Goal: Task Accomplishment & Management: Manage account settings

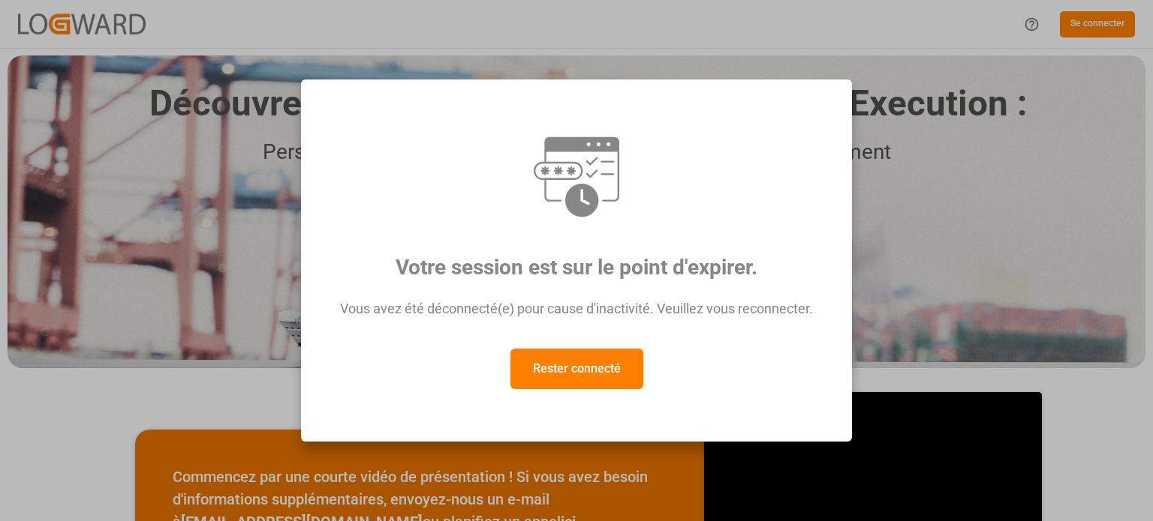
click at [579, 389] on button "Rester connecté" at bounding box center [576, 369] width 133 height 41
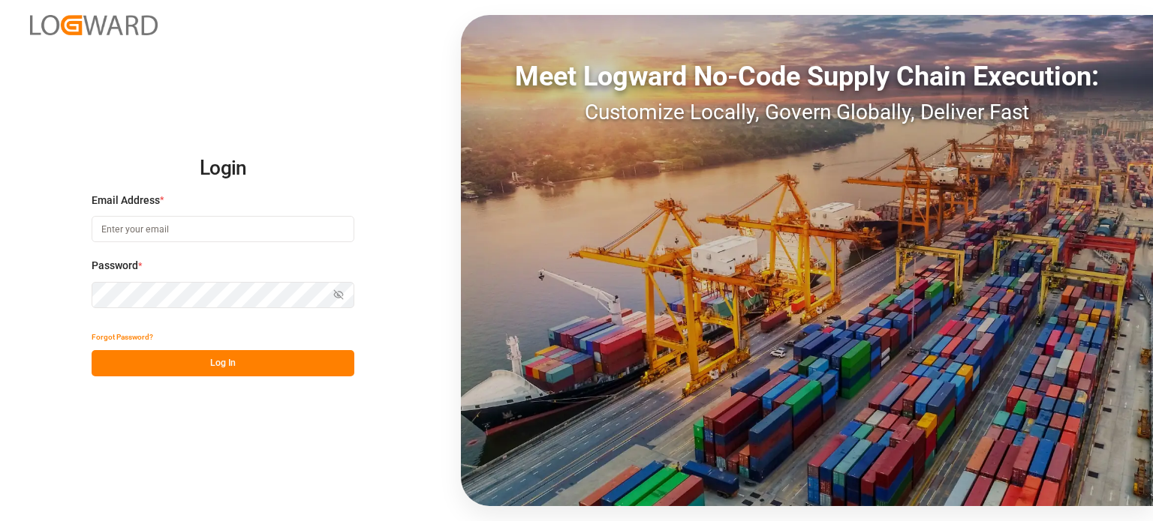
type input "[EMAIL_ADDRESS][DOMAIN_NAME]"
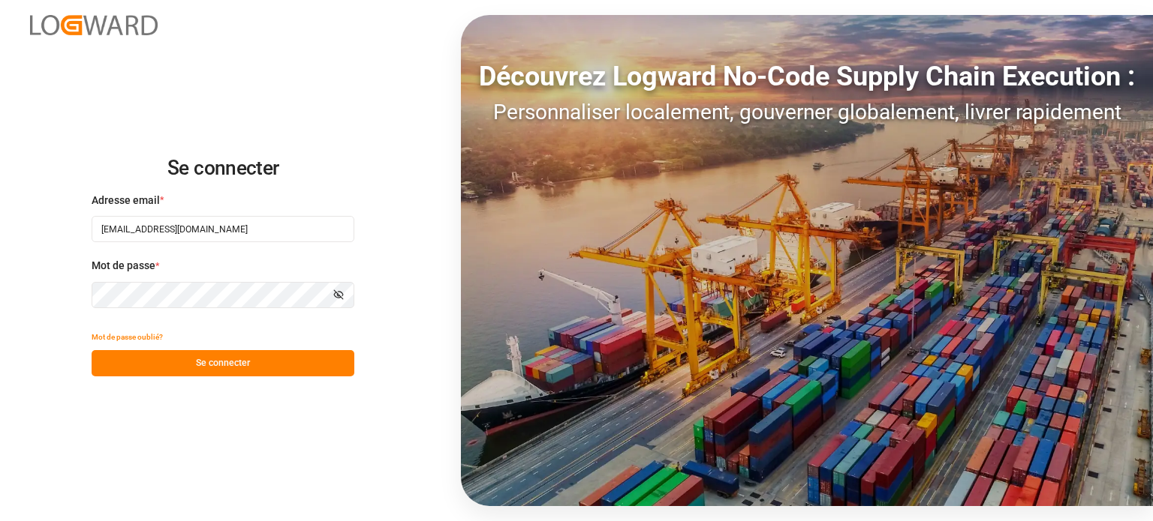
click at [243, 362] on font "Se connecter" at bounding box center [223, 363] width 54 height 11
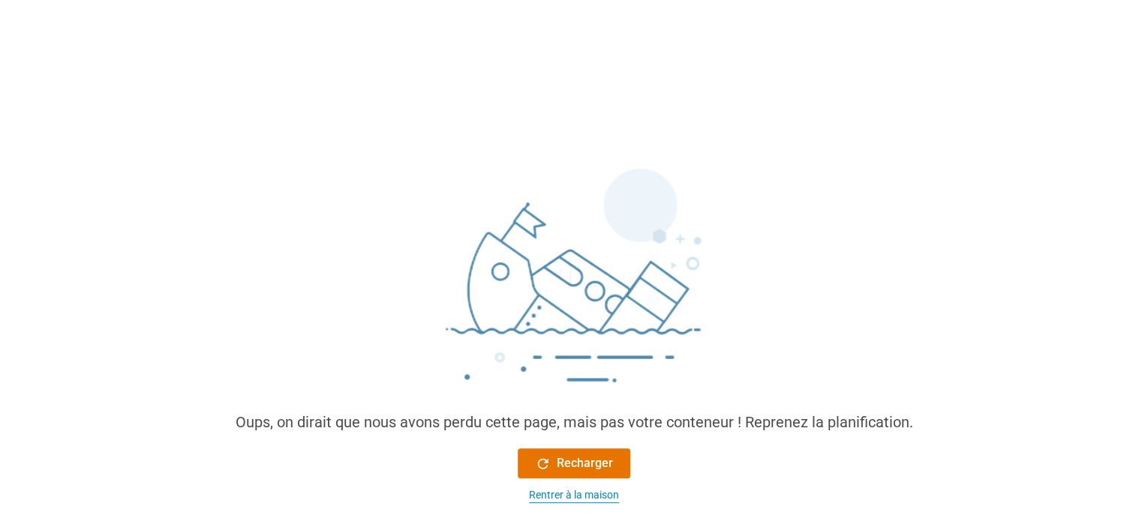
click at [549, 492] on font "Rentrer à la maison" at bounding box center [574, 495] width 90 height 12
